Goal: Contribute content: Add original content to the website for others to see

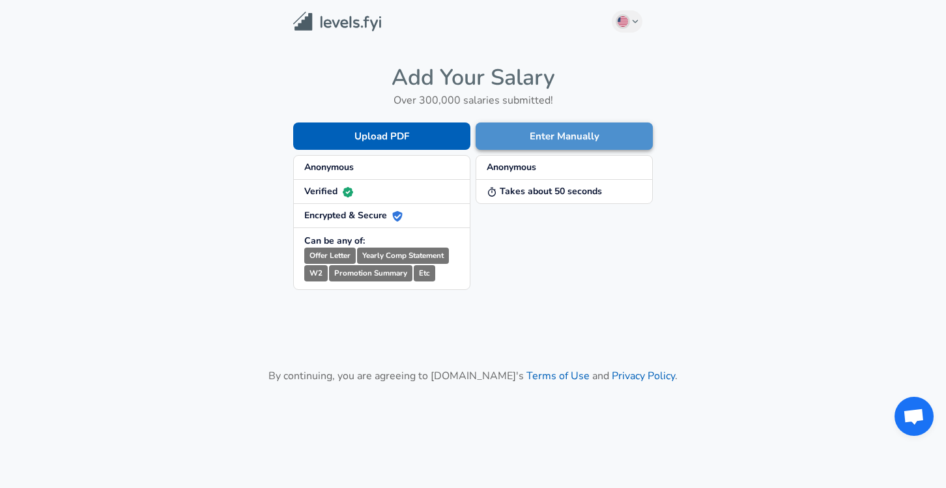
click at [520, 145] on button "Enter Manually" at bounding box center [563, 135] width 177 height 27
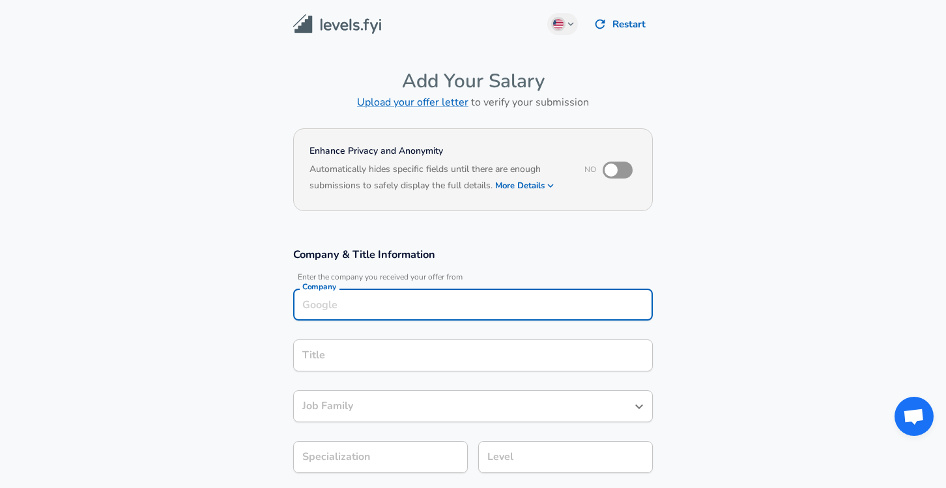
scroll to position [13, 0]
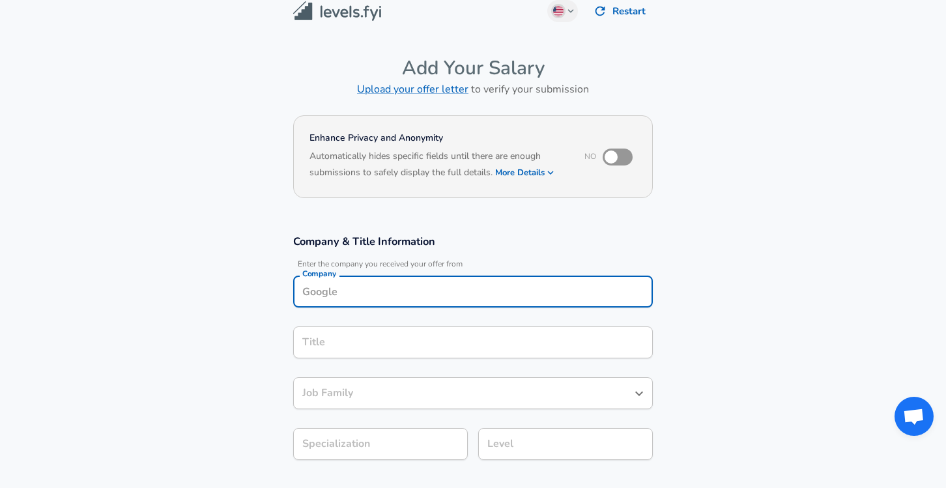
click at [389, 294] on input "Company" at bounding box center [473, 291] width 348 height 20
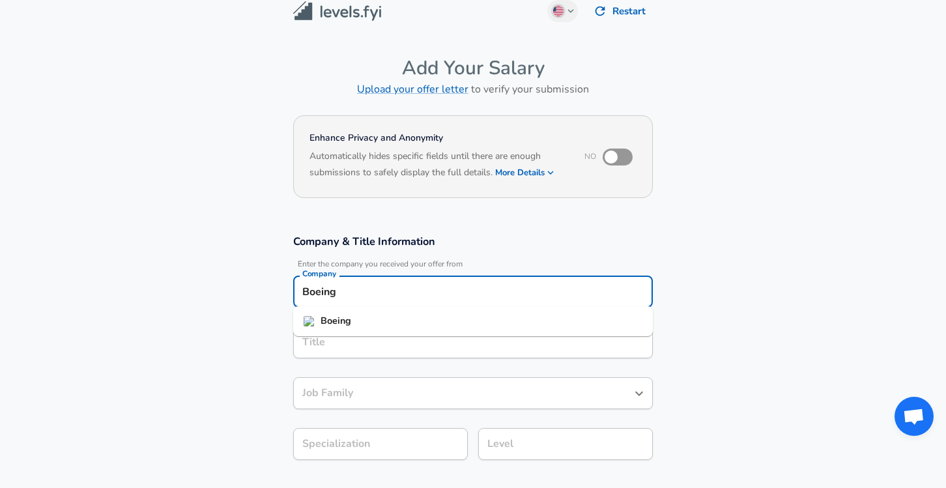
type input "Boeing"
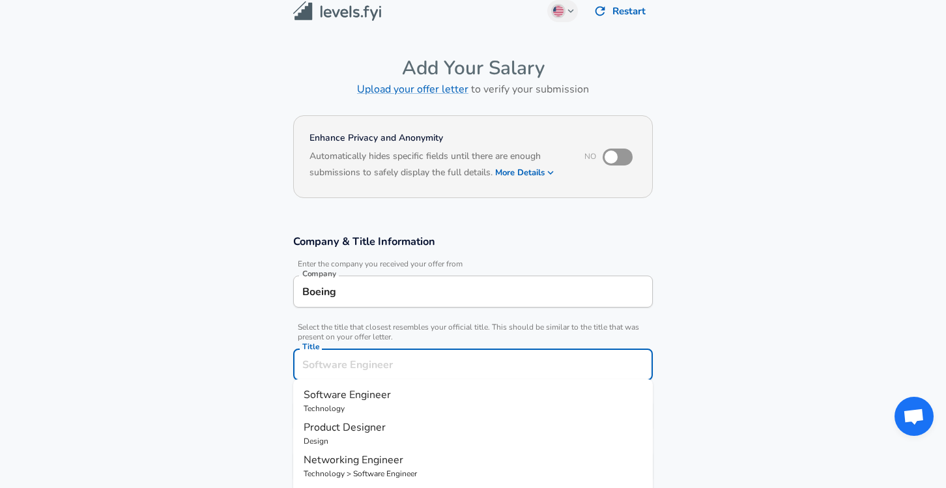
scroll to position [39, 0]
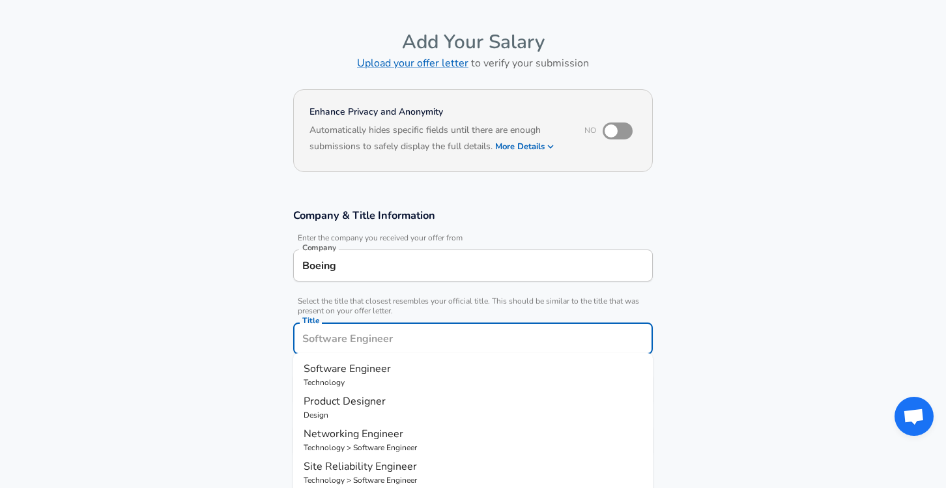
click at [386, 337] on input "Title" at bounding box center [473, 338] width 348 height 20
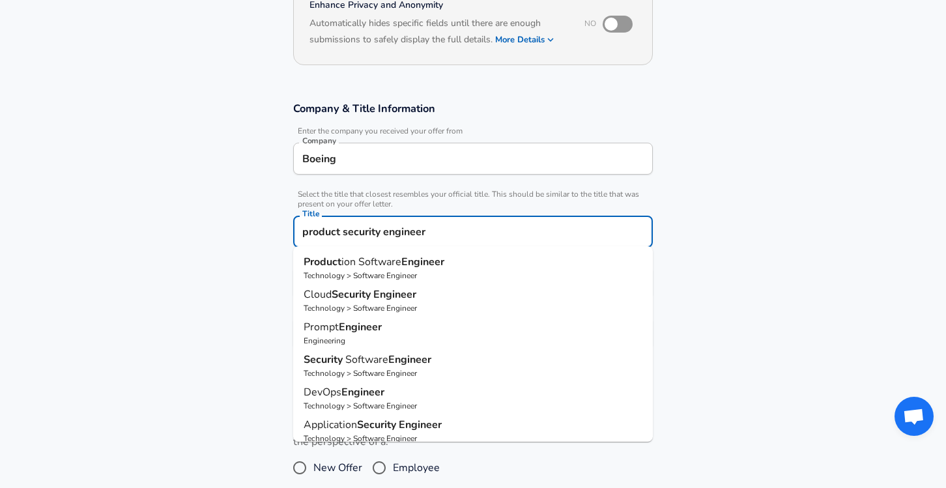
scroll to position [0, 0]
click at [524, 232] on input "product security engineer" at bounding box center [473, 231] width 348 height 20
click at [502, 236] on input "product security engineer" at bounding box center [473, 231] width 348 height 20
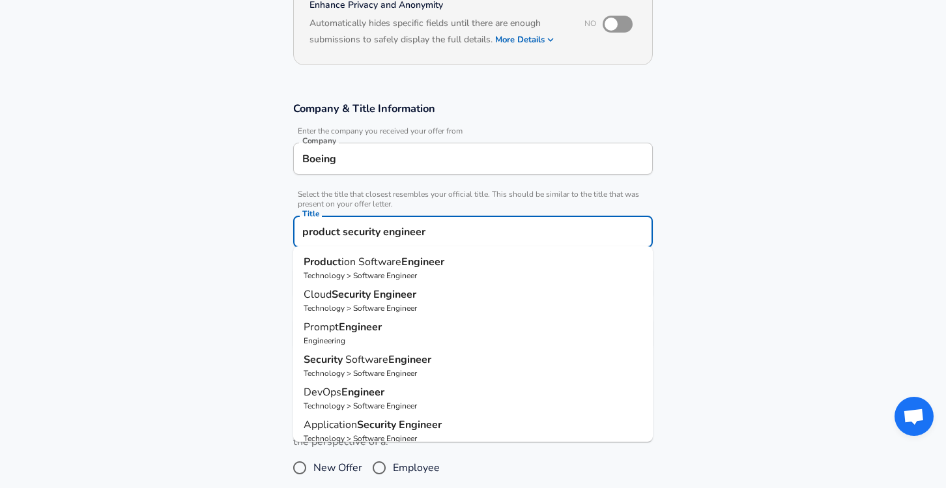
click at [502, 236] on input "product security engineer" at bounding box center [473, 231] width 348 height 20
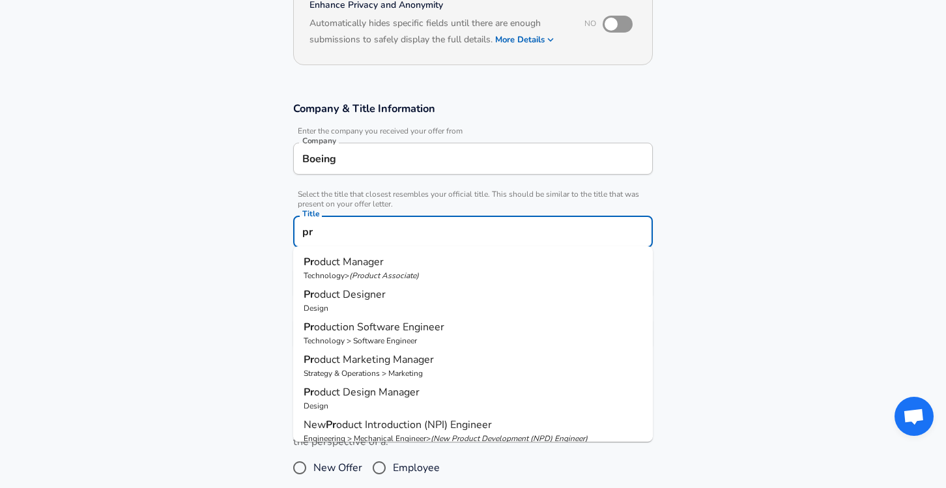
type input "p"
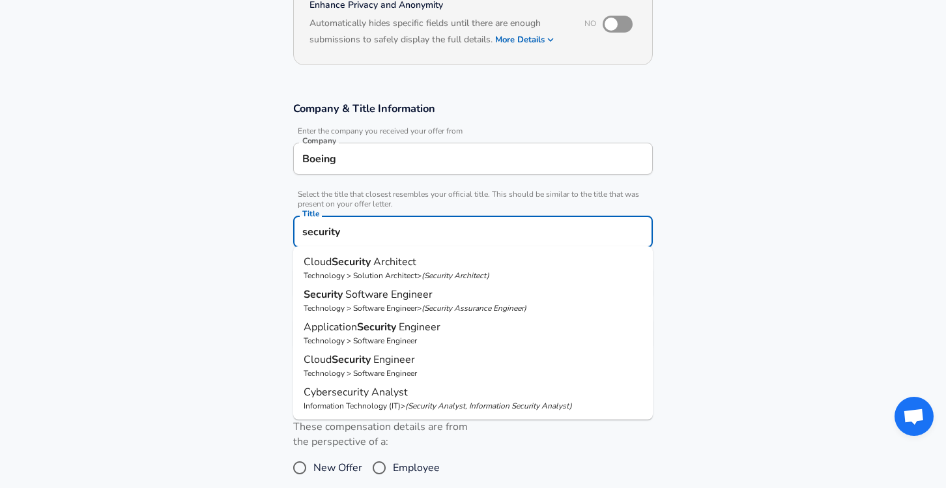
click at [442, 397] on p "Cybersecurity Analyst" at bounding box center [472, 392] width 339 height 16
type input "Cybersecurity Analyst"
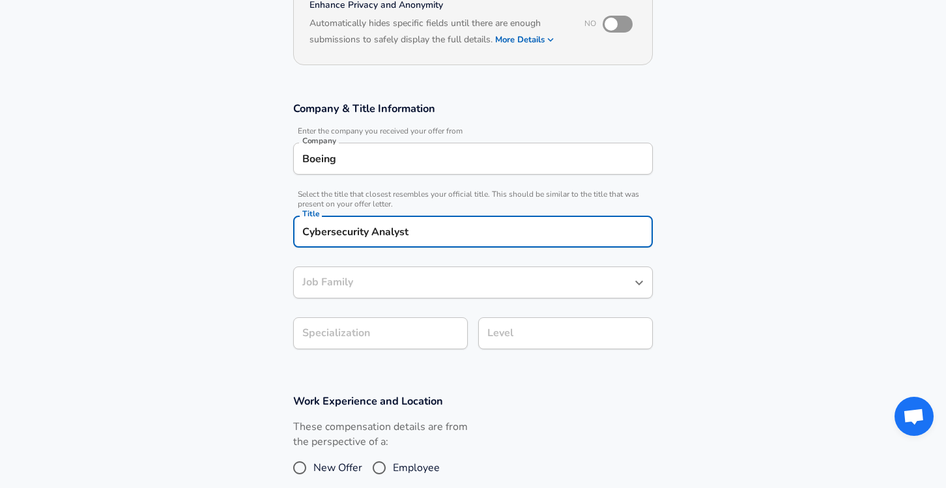
type input "Cybersecurity Analyst"
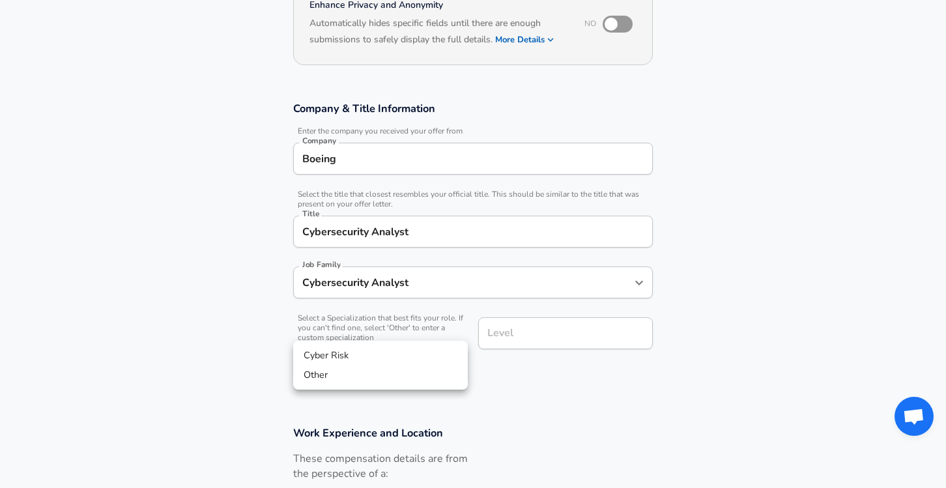
scroll to position [185, 0]
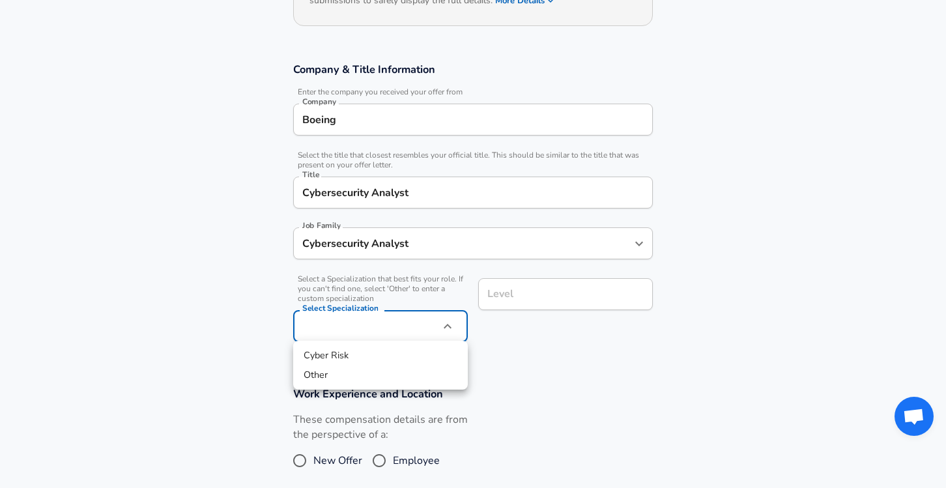
click at [430, 303] on body "English ([GEOGRAPHIC_DATA]) Change Restart Add Your Salary Upload your offer le…" at bounding box center [473, 59] width 946 height 488
click at [410, 367] on li "Other" at bounding box center [380, 375] width 175 height 20
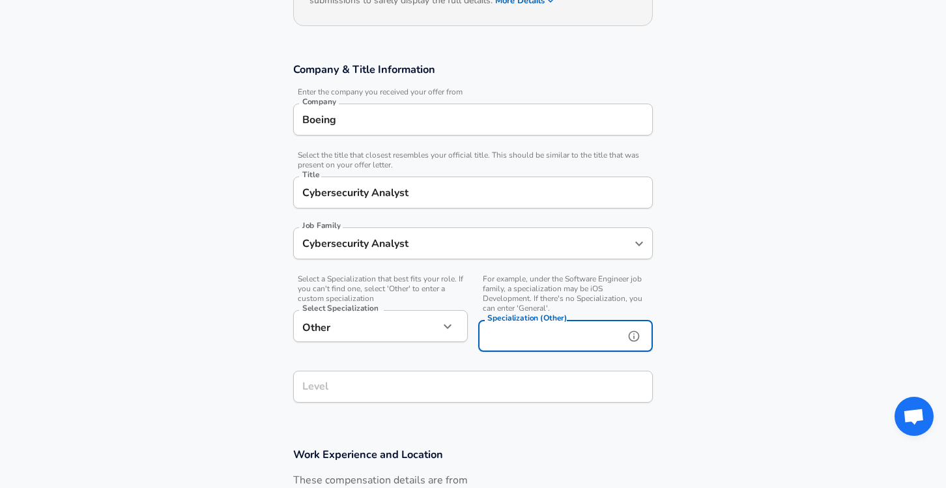
click at [518, 324] on input "Specialization (Other)" at bounding box center [548, 336] width 141 height 32
click at [438, 317] on div "Other Other Select Specialization" at bounding box center [380, 326] width 175 height 32
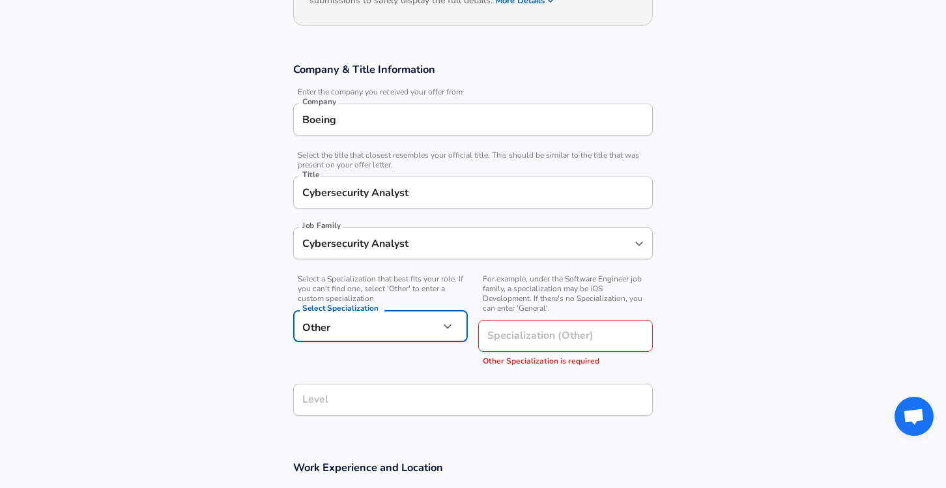
click at [386, 303] on body "English ([GEOGRAPHIC_DATA]) Change Restart Add Your Salary Upload your offer le…" at bounding box center [473, 59] width 946 height 488
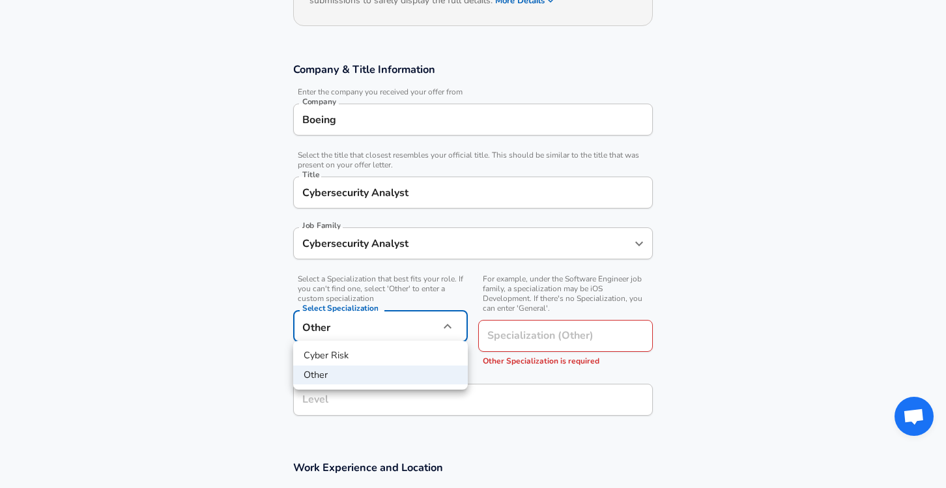
click at [361, 358] on li "Cyber Risk" at bounding box center [380, 356] width 175 height 20
type input "Cyber Risk"
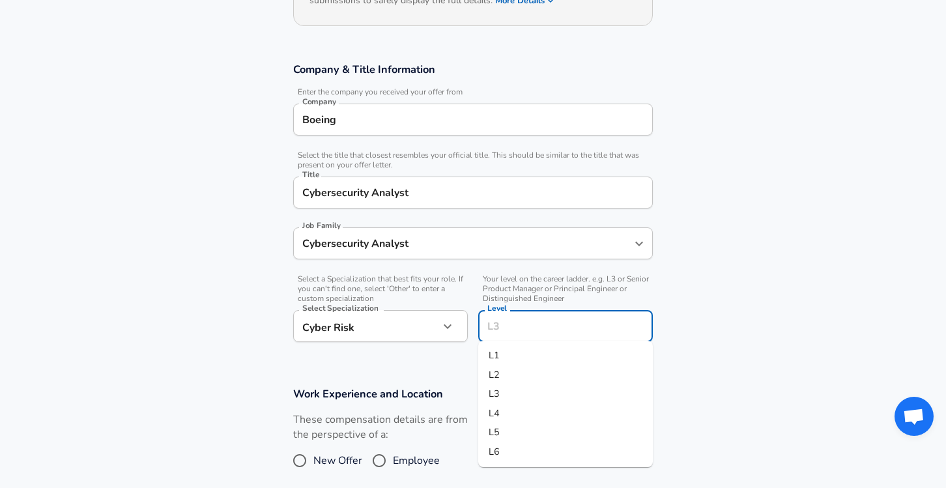
scroll to position [211, 0]
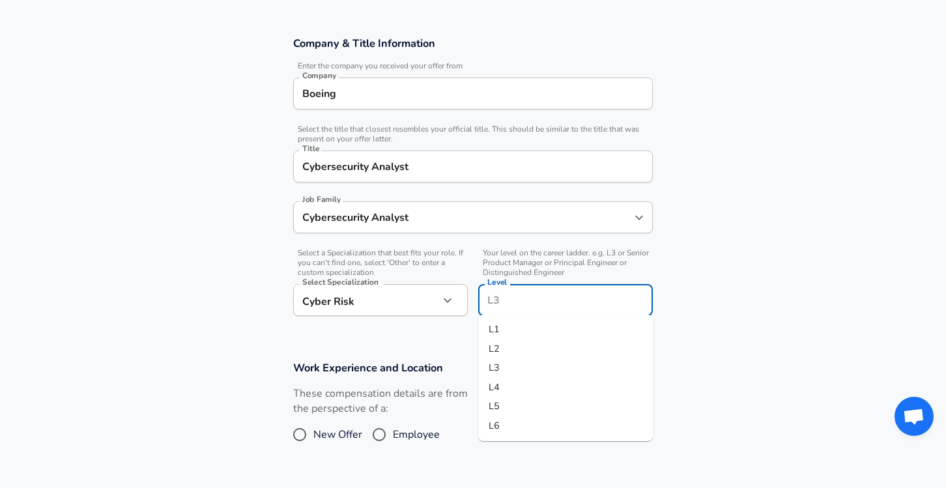
click at [518, 300] on input "Level" at bounding box center [565, 300] width 163 height 20
click at [511, 363] on li "L3" at bounding box center [565, 368] width 175 height 20
type input "L3"
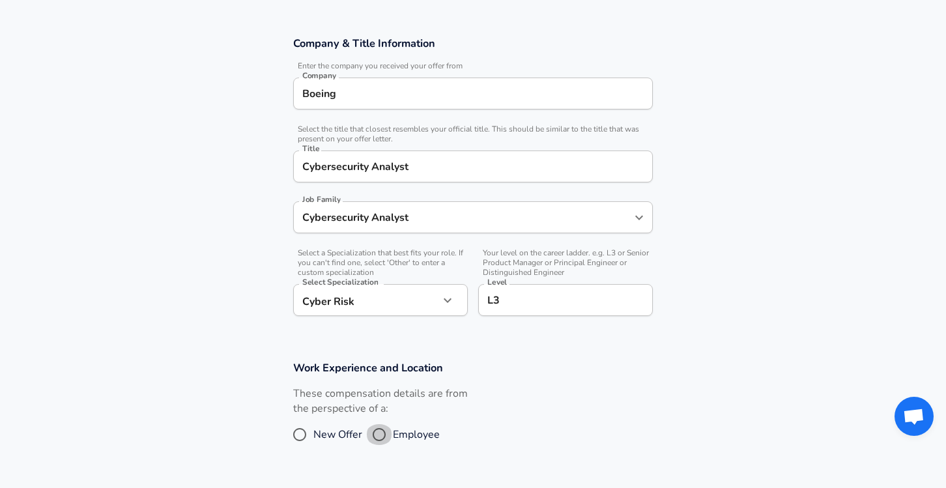
click at [387, 429] on input "Employee" at bounding box center [378, 434] width 27 height 21
radio input "true"
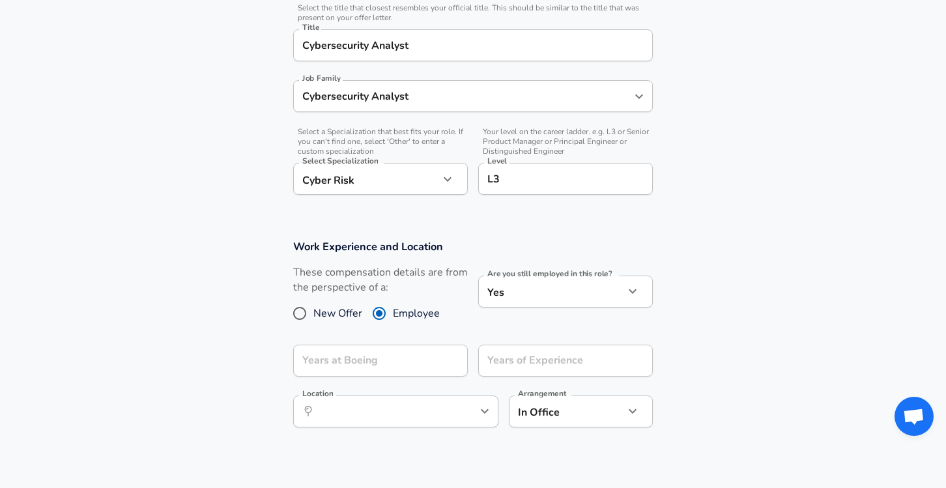
scroll to position [348, 0]
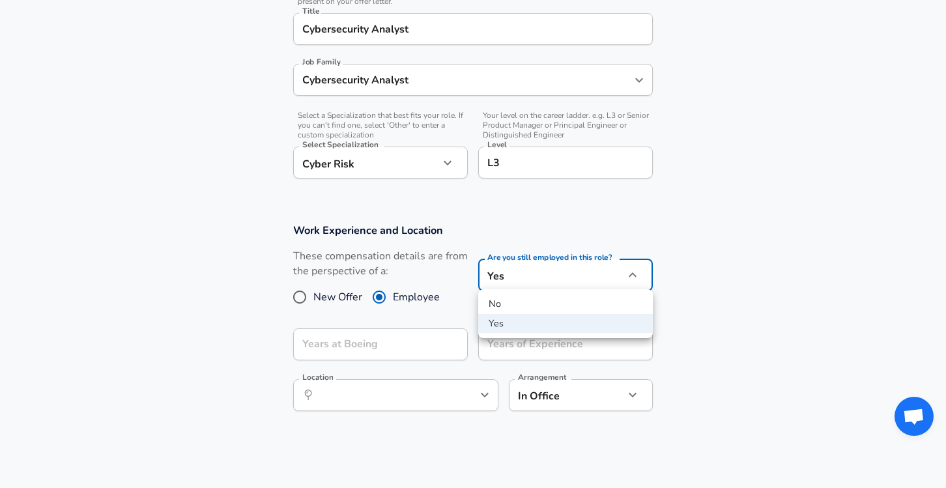
click at [556, 273] on div at bounding box center [473, 244] width 946 height 488
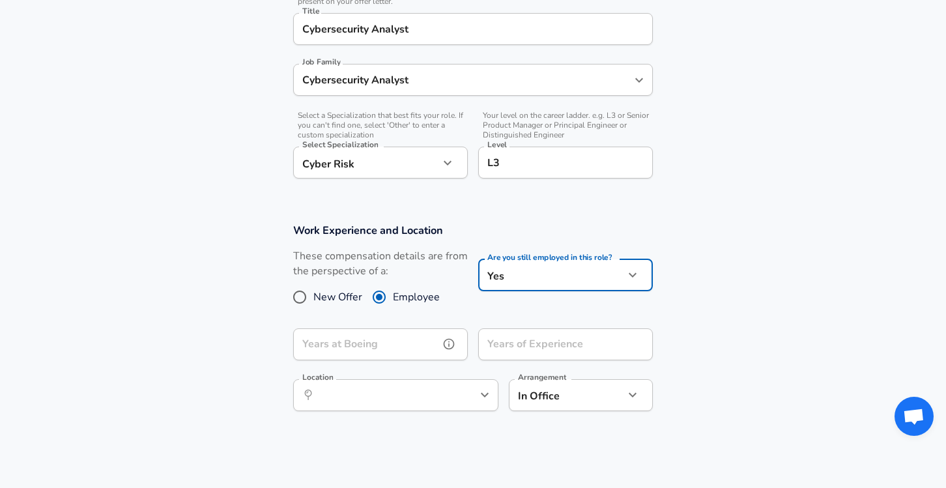
click at [384, 334] on input "Years at Boeing" at bounding box center [366, 344] width 146 height 32
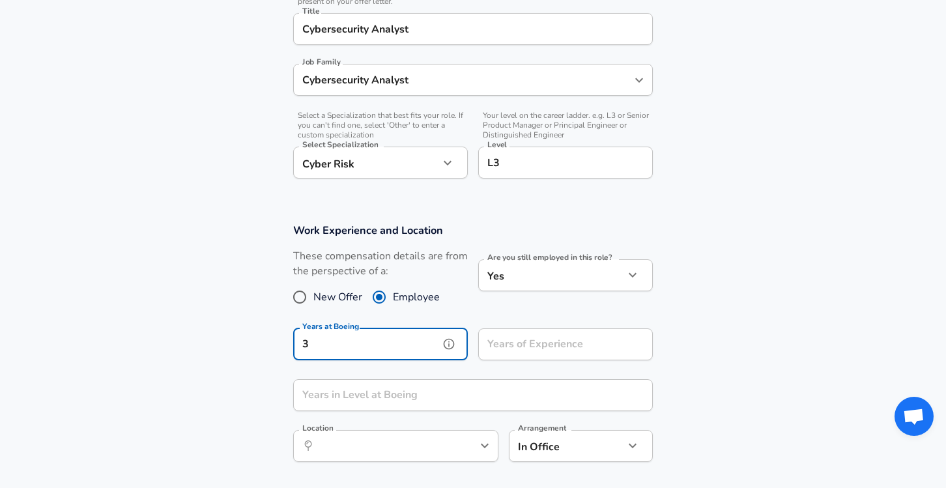
type input "3"
click at [545, 343] on input "Years of Experience" at bounding box center [551, 344] width 146 height 32
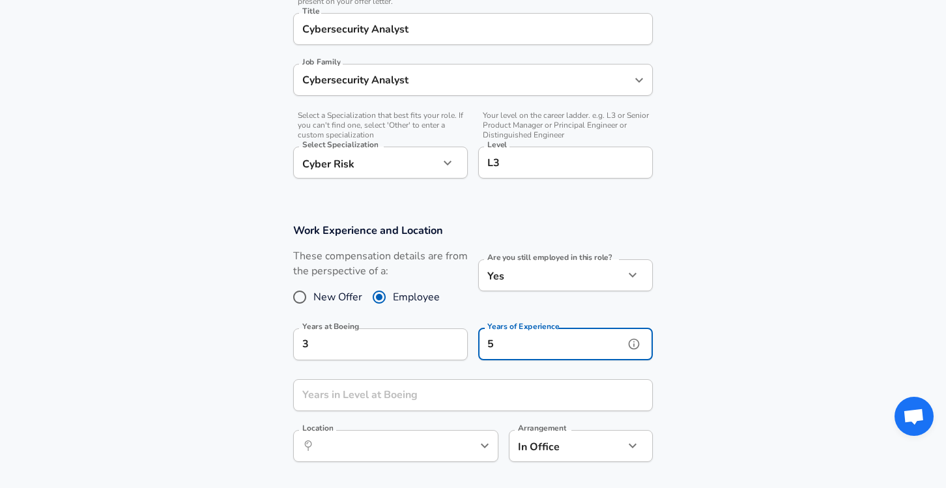
type input "5"
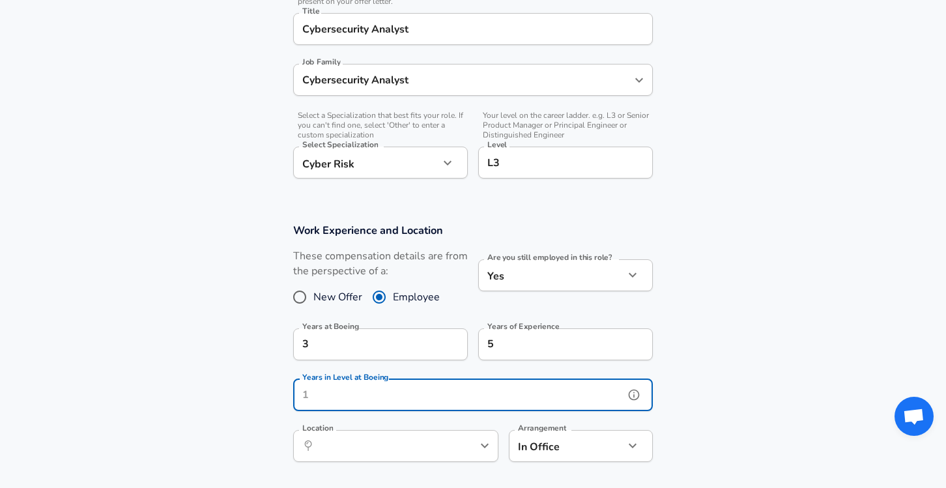
click at [422, 398] on input "Years in Level at Boeing" at bounding box center [458, 395] width 331 height 32
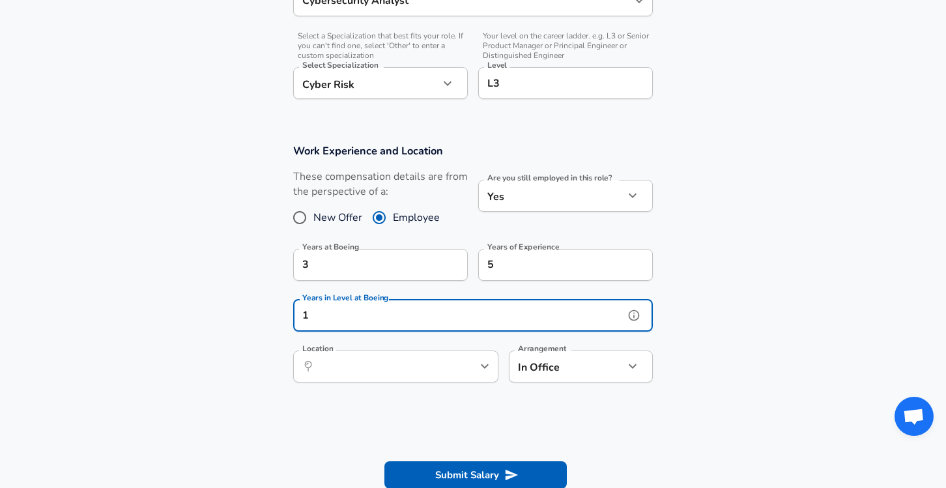
scroll to position [432, 0]
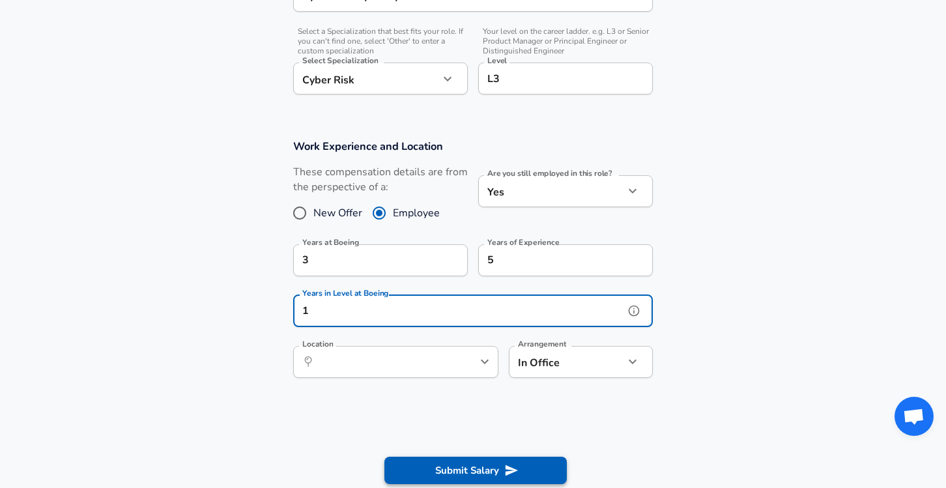
type input "1"
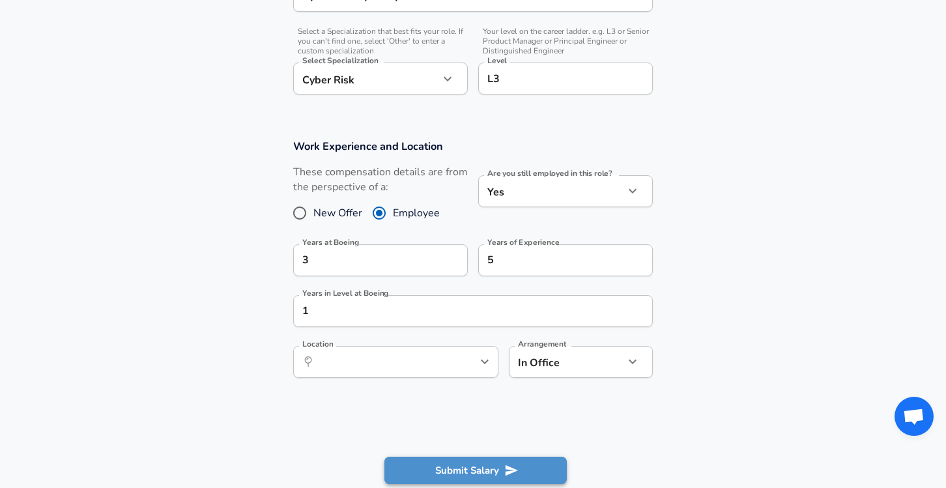
click at [457, 457] on button "Submit Salary" at bounding box center [475, 470] width 182 height 27
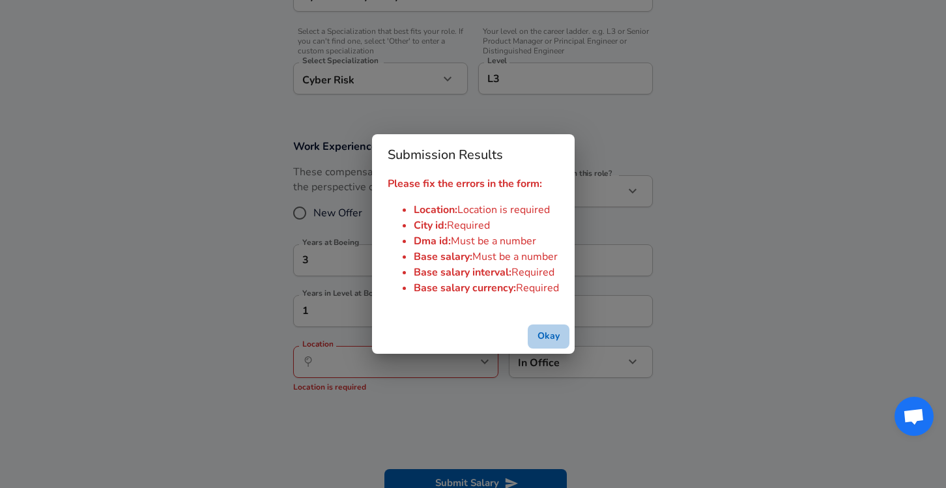
click at [536, 335] on button "Okay" at bounding box center [549, 336] width 42 height 24
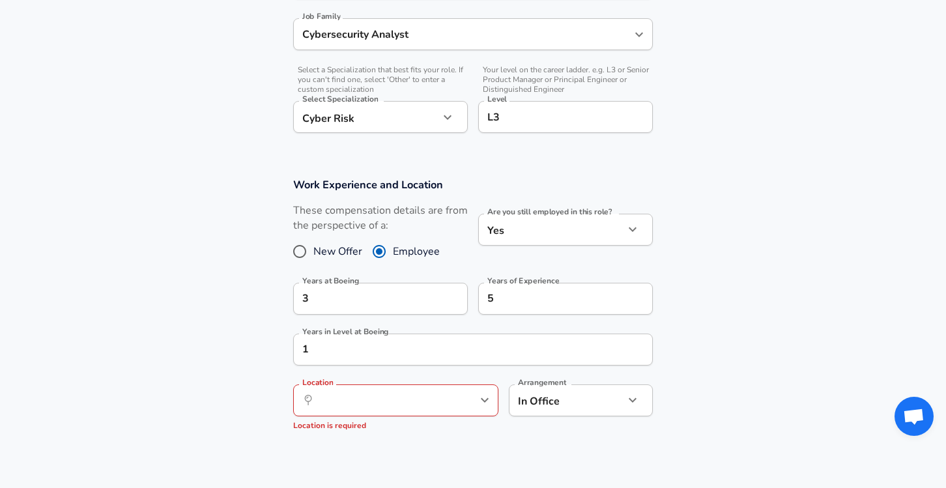
scroll to position [395, 0]
click at [431, 403] on input "Location" at bounding box center [382, 399] width 134 height 20
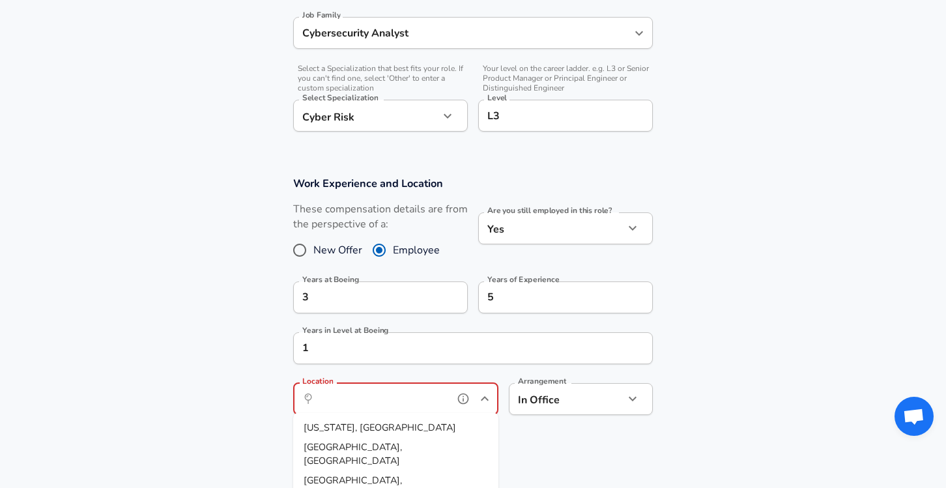
type input "w"
click at [387, 433] on li "Seatt le, [GEOGRAPHIC_DATA]" at bounding box center [395, 428] width 205 height 20
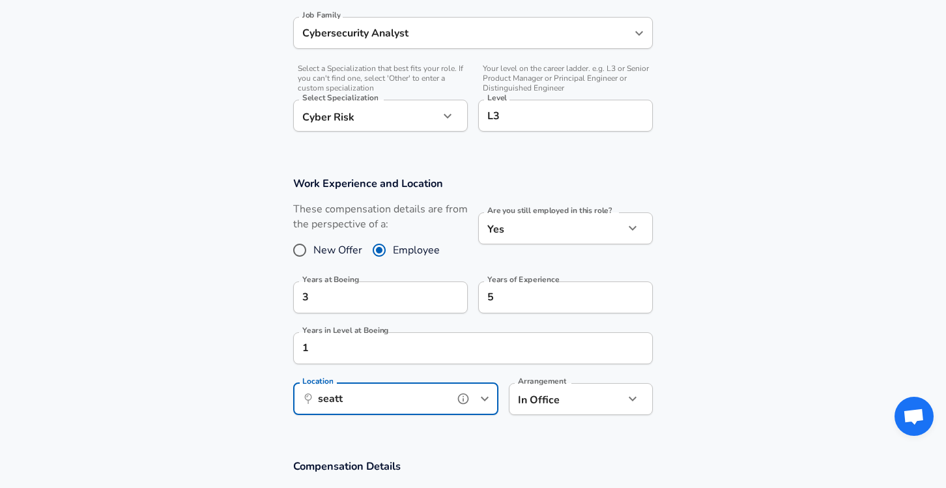
type input "[GEOGRAPHIC_DATA], [GEOGRAPHIC_DATA]"
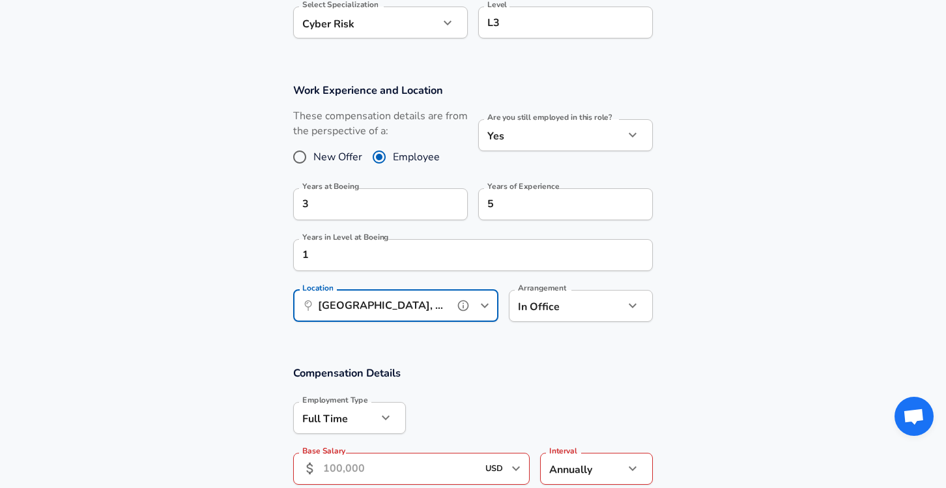
scroll to position [520, 0]
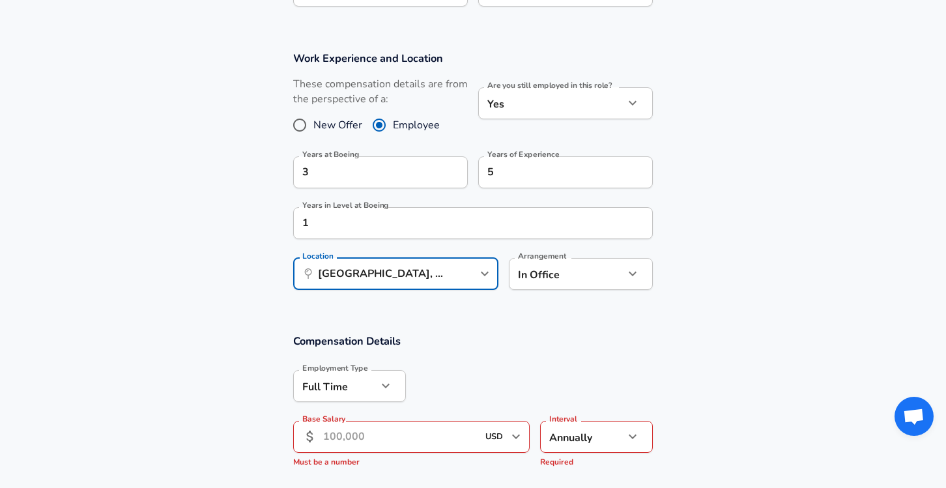
click at [402, 460] on p "Must be a number" at bounding box center [411, 462] width 236 height 13
click at [398, 440] on input "Base Salary" at bounding box center [400, 437] width 154 height 32
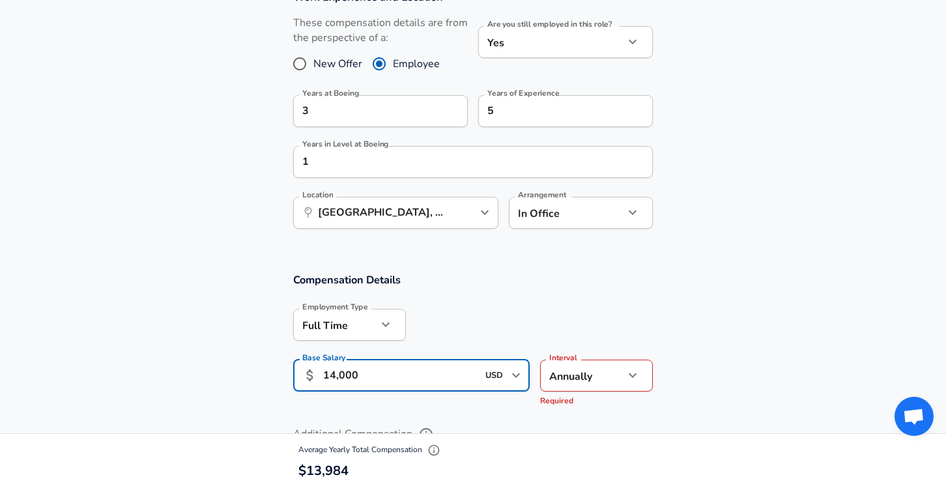
scroll to position [585, 0]
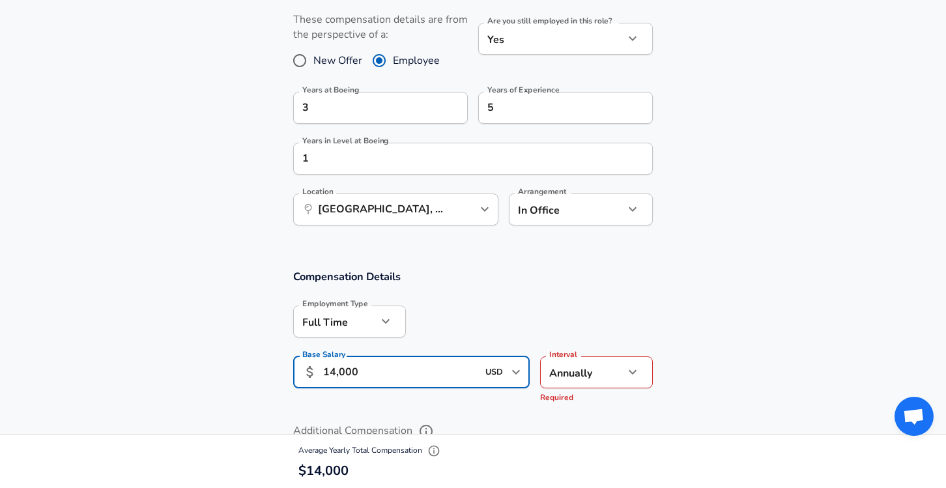
type input "140,000"
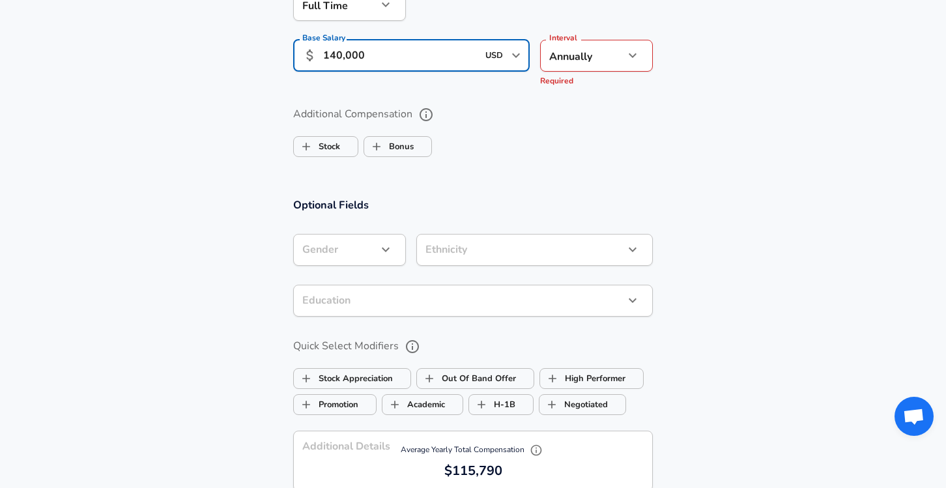
scroll to position [1076, 0]
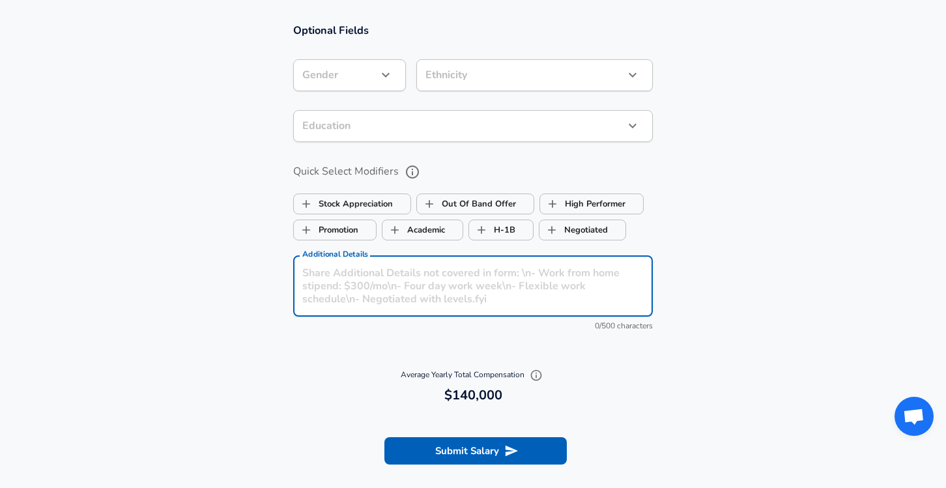
click at [466, 293] on textarea "Additional Details" at bounding box center [472, 285] width 341 height 39
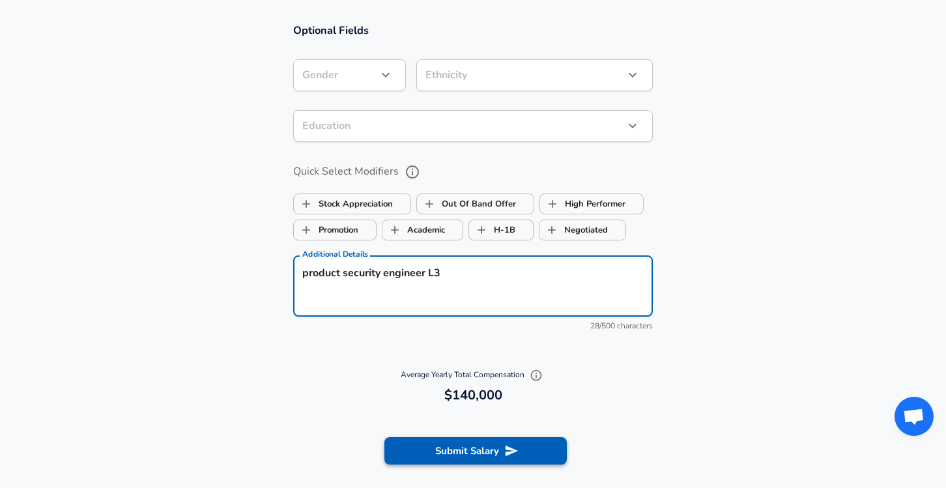
type textarea "product security engineer L3"
click at [481, 440] on button "Submit Salary" at bounding box center [475, 450] width 182 height 27
